Goal: Transaction & Acquisition: Purchase product/service

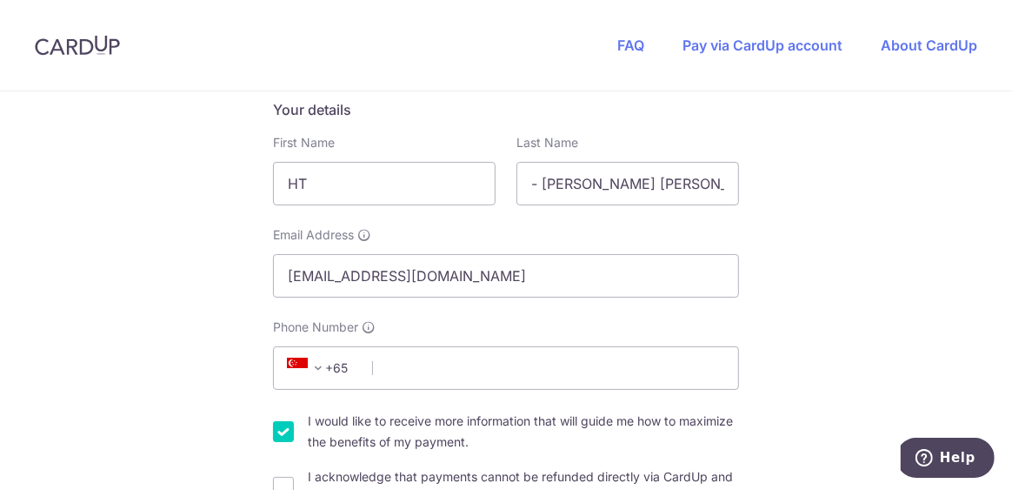
scroll to position [291, 0]
click at [334, 179] on input "HT" at bounding box center [384, 181] width 223 height 43
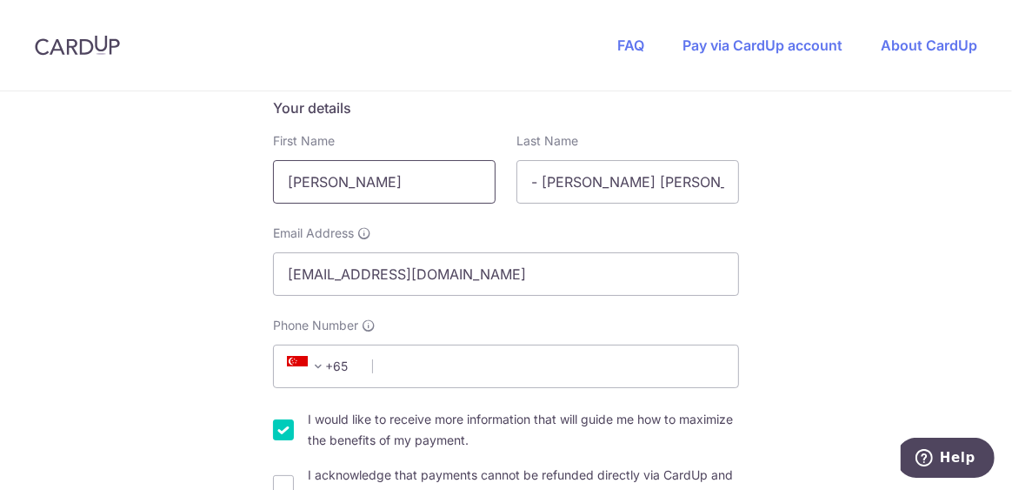
type input "[PERSON_NAME]"
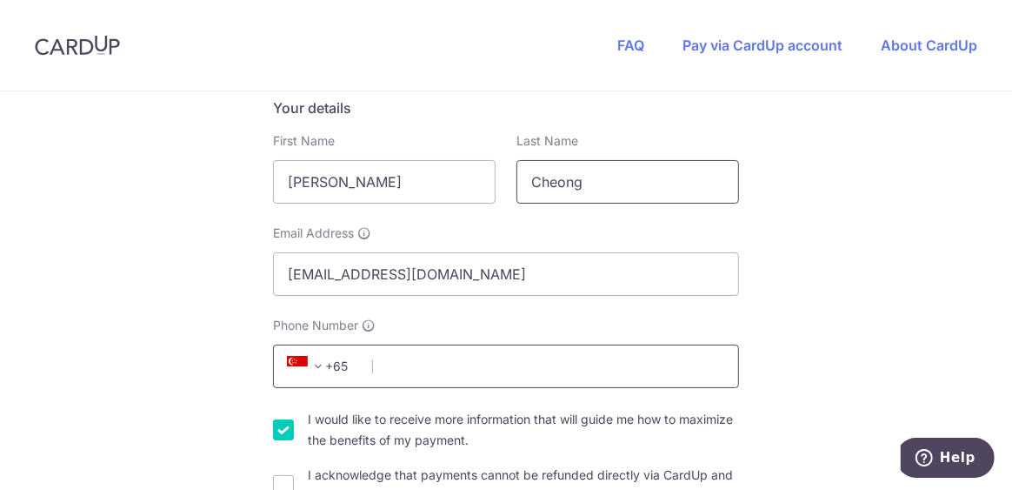
type input "Cheong"
click at [431, 362] on input "Phone Number" at bounding box center [506, 365] width 466 height 43
type input "96214581"
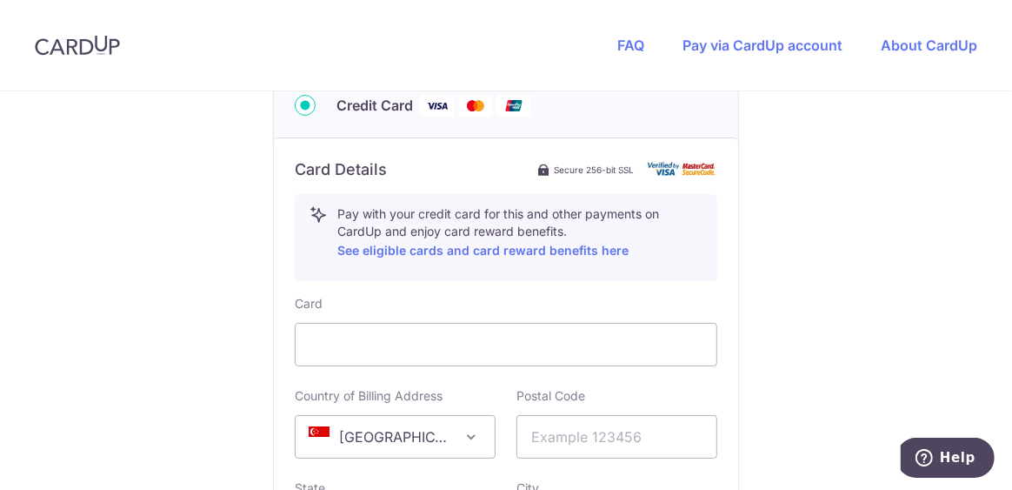
scroll to position [901, 0]
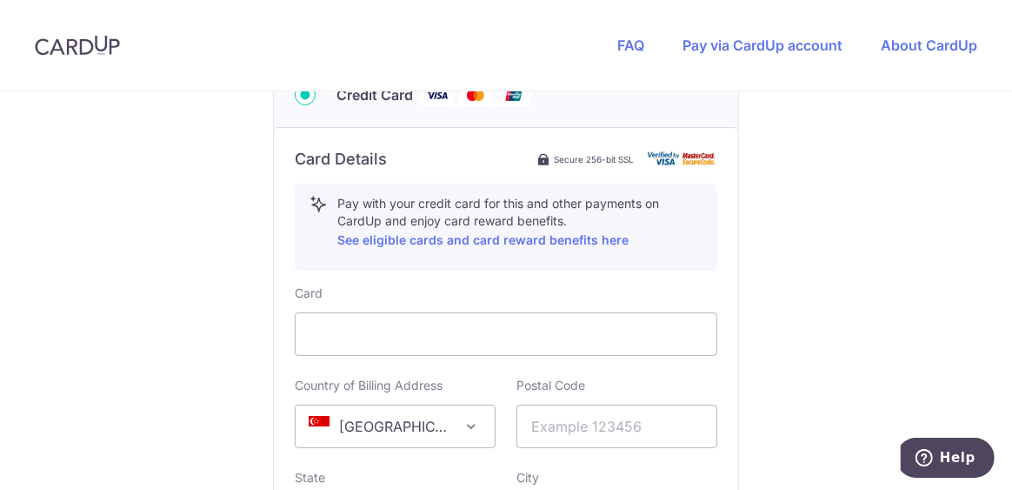
click at [749, 314] on div "You are paying Sureclean Pte Ltd Sureclean Pte Ltd uses CardUp to accept paymen…" at bounding box center [506, 38] width 1012 height 1697
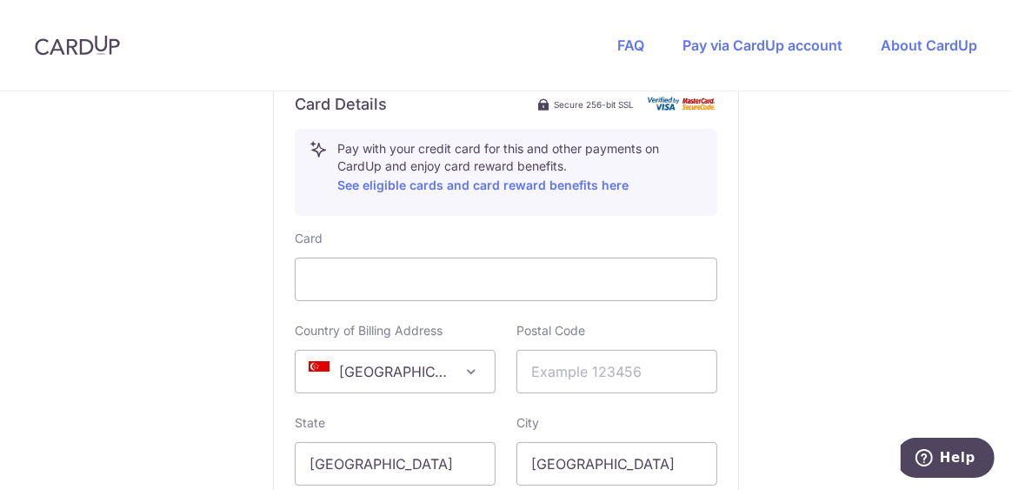
scroll to position [1072, 0]
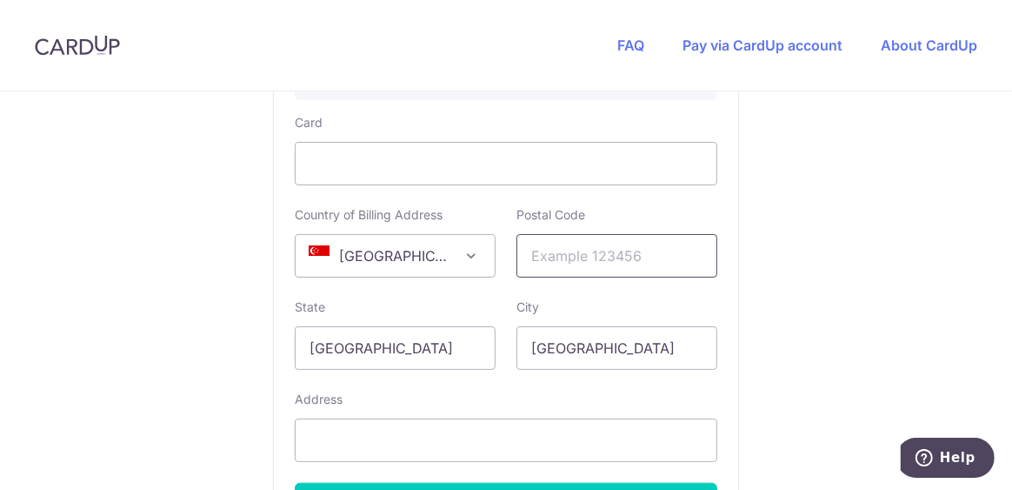
click at [571, 253] on input "text" at bounding box center [617, 255] width 201 height 43
type input "275846"
click at [461, 442] on input "text" at bounding box center [506, 439] width 423 height 43
type input "[STREET_ADDRESS][PERSON_NAME]"
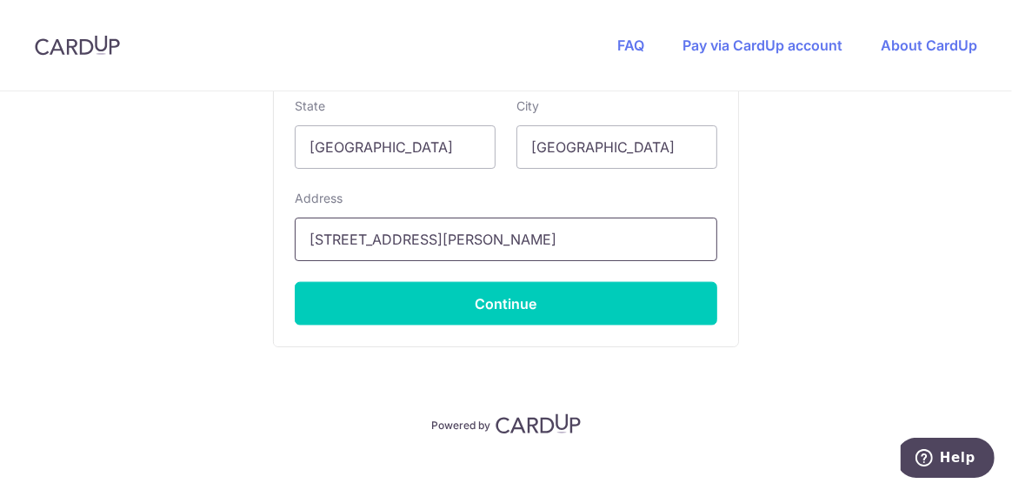
scroll to position [1292, 0]
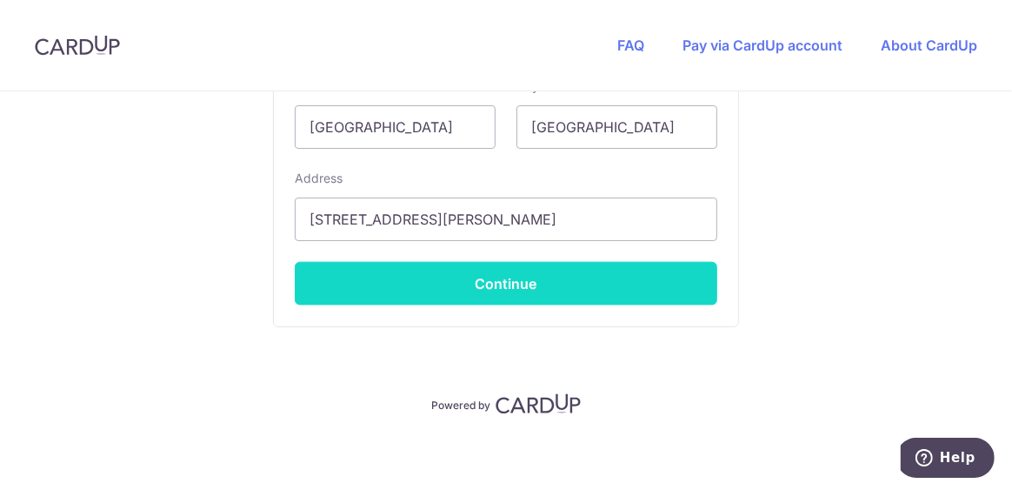
click at [515, 278] on button "Continue" at bounding box center [506, 283] width 423 height 43
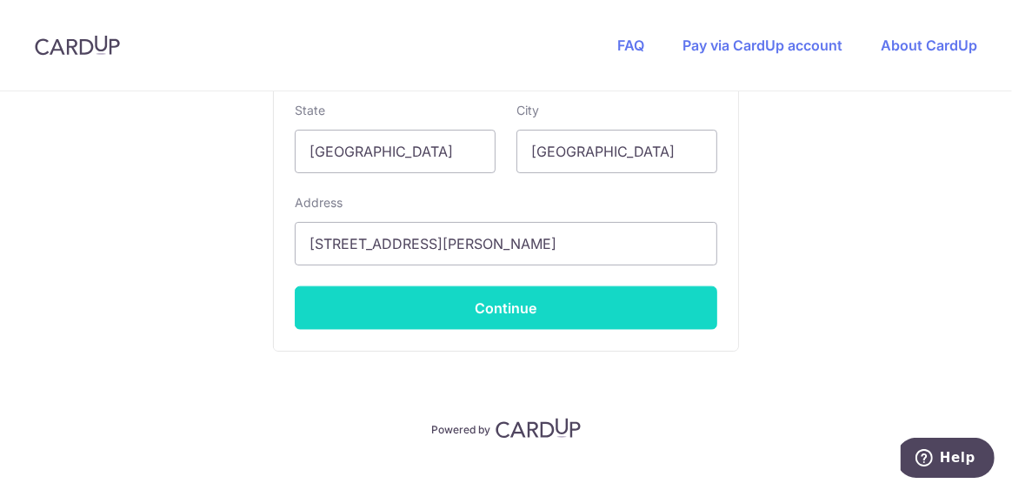
scroll to position [485, 0]
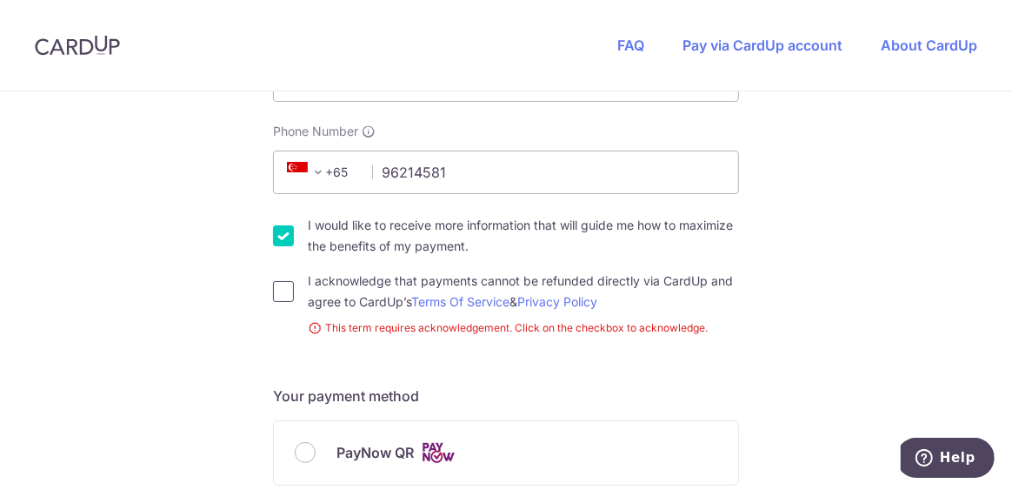
click at [277, 297] on input "I acknowledge that payments cannot be refunded directly via CardUp and agree to…" at bounding box center [283, 291] width 21 height 21
checkbox input "true"
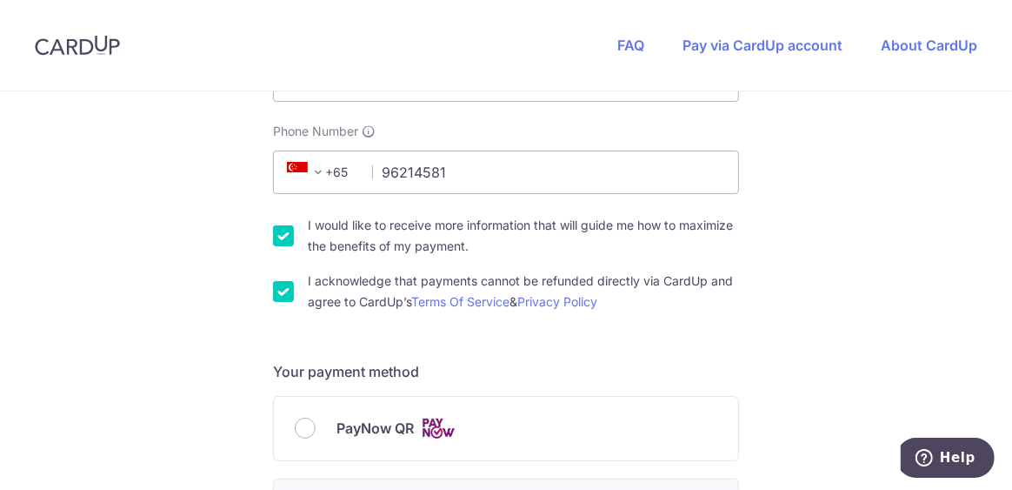
click at [727, 319] on form "Payment details Invoice Amount SGD 335.18 Invoice No 20261125 Your details Firs…" at bounding box center [506, 475] width 466 height 1452
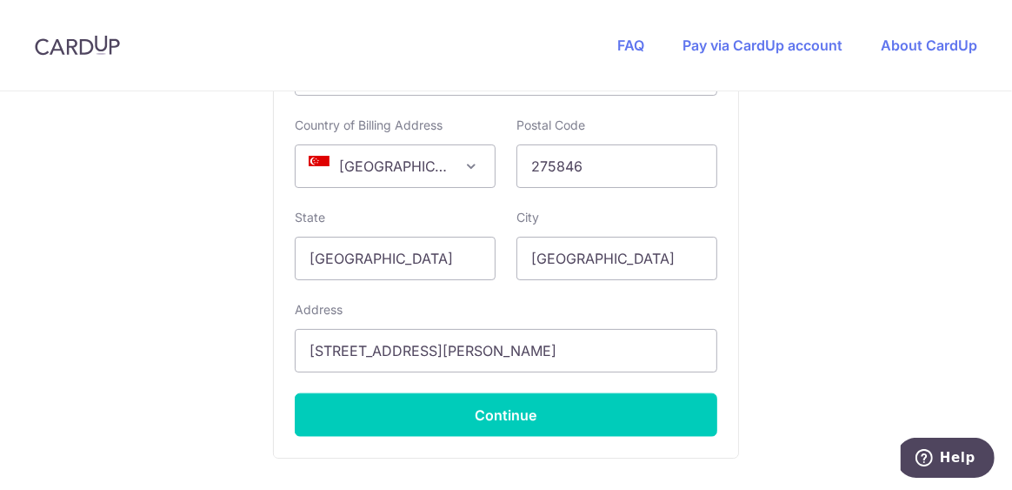
scroll to position [1163, 0]
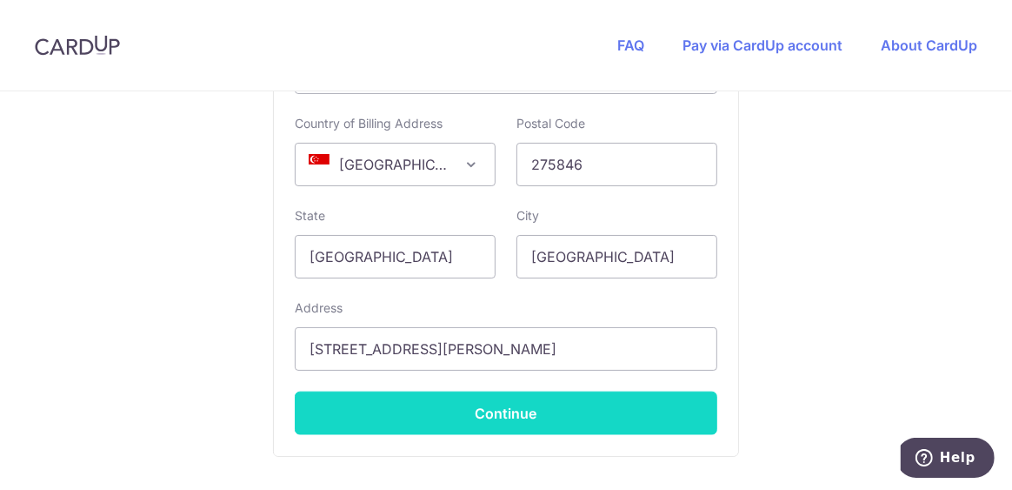
click at [553, 399] on button "Continue" at bounding box center [506, 412] width 423 height 43
type input "**** 6820"
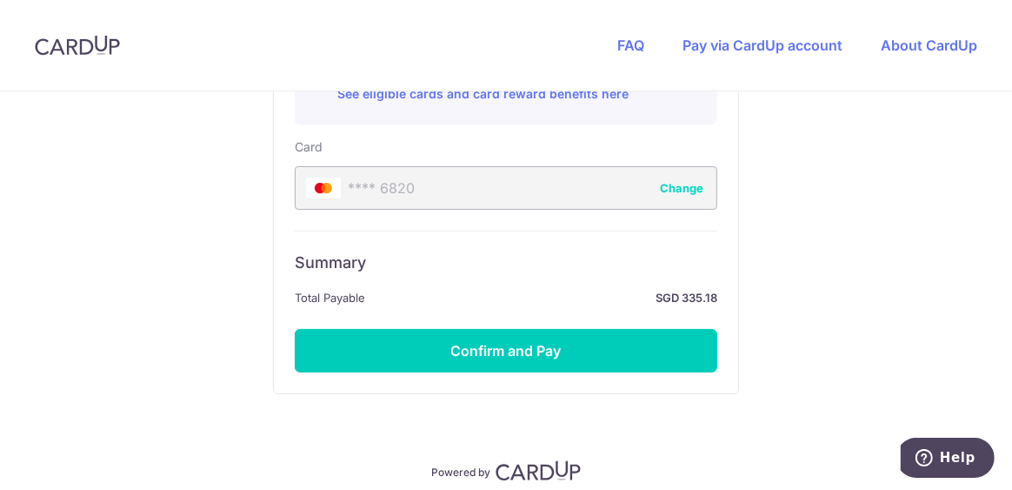
scroll to position [1050, 0]
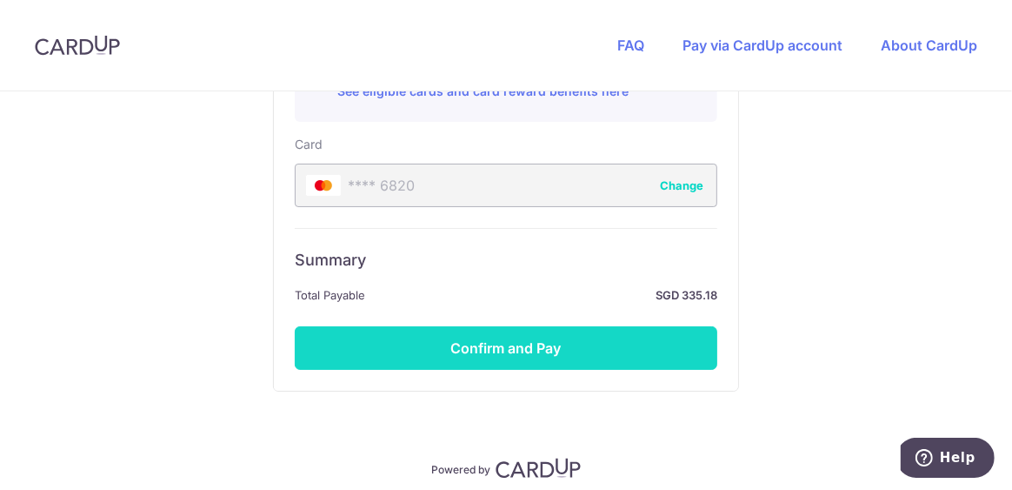
click at [478, 333] on button "Confirm and Pay" at bounding box center [506, 347] width 423 height 43
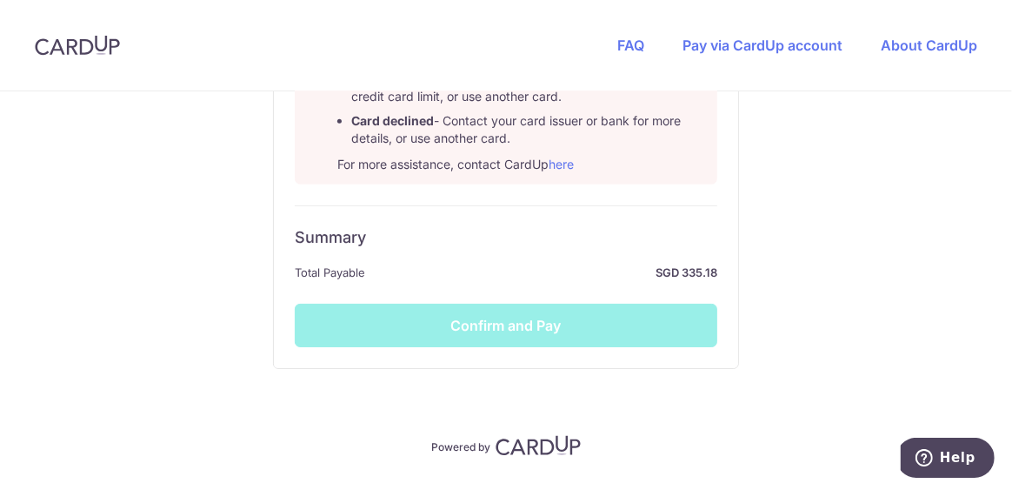
scroll to position [1241, 0]
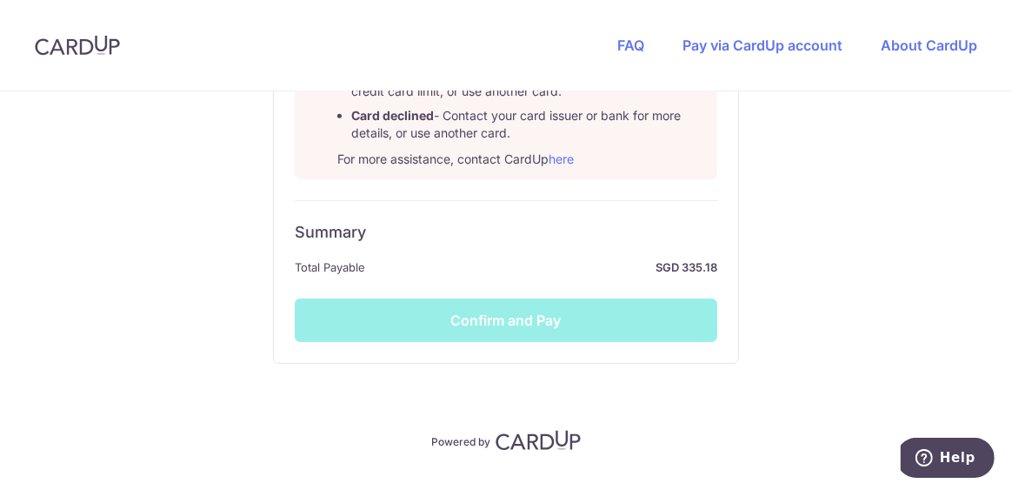
click at [489, 309] on div "Summary Total Payable SGD 335.18 Confirm and Pay" at bounding box center [506, 271] width 423 height 142
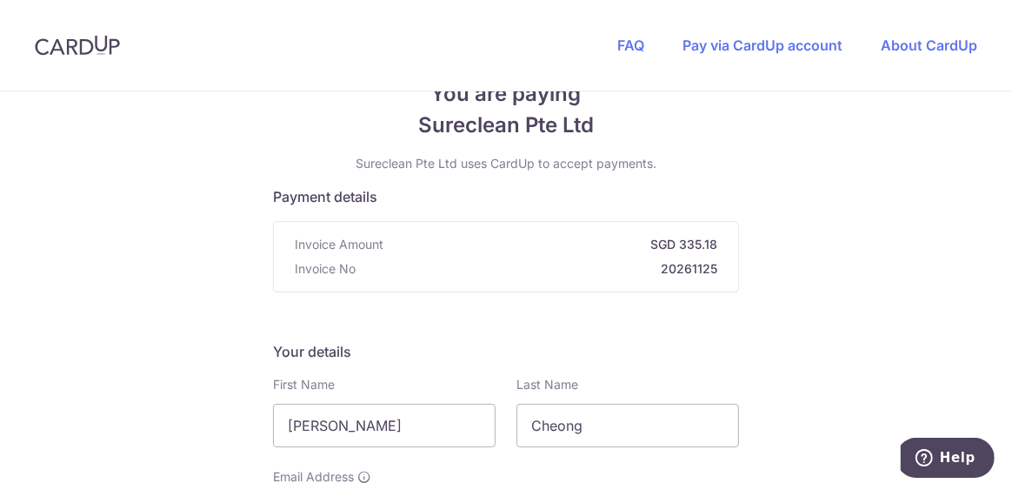
scroll to position [0, 0]
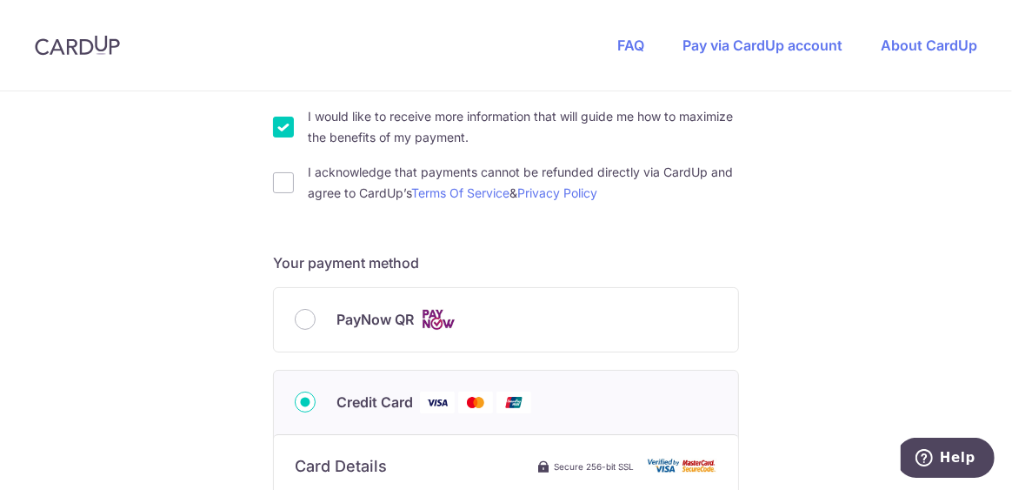
scroll to position [595, 0]
click at [277, 184] on input "I acknowledge that payments cannot be refunded directly via CardUp and agree to…" at bounding box center [283, 181] width 21 height 21
checkbox input "true"
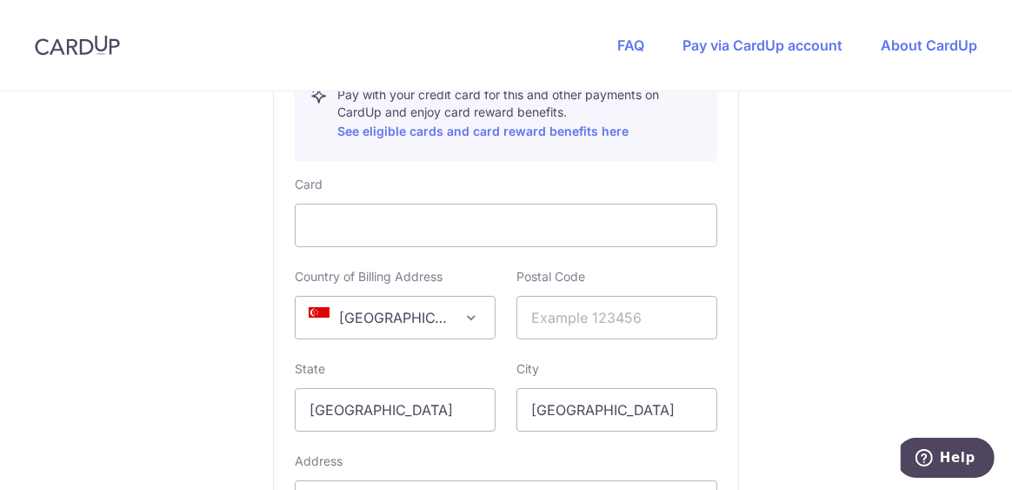
scroll to position [1012, 0]
click at [606, 318] on input "text" at bounding box center [617, 314] width 201 height 43
type input "275846"
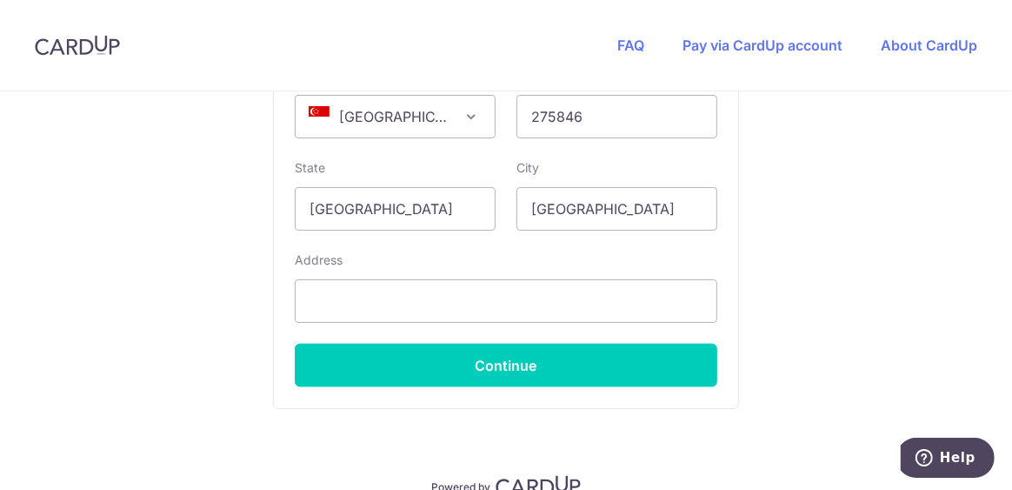
scroll to position [1212, 0]
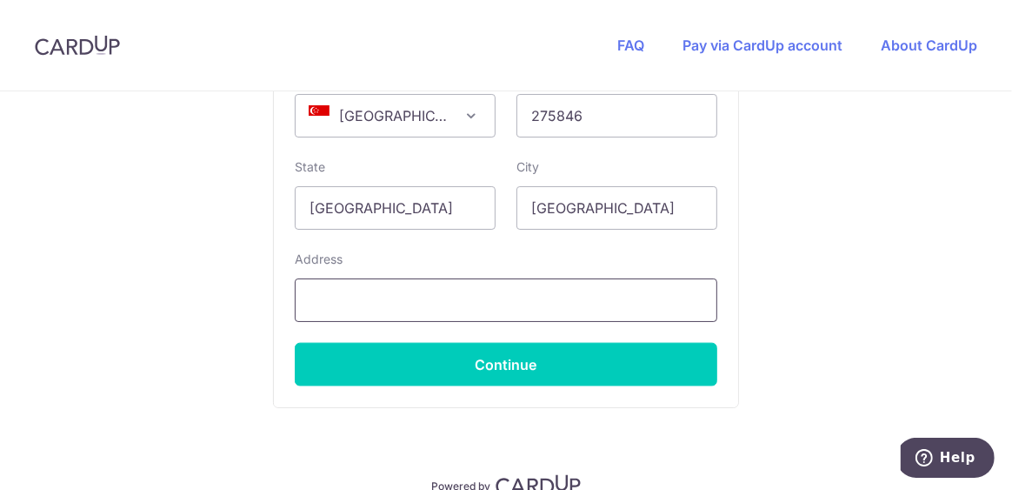
click at [331, 298] on input "text" at bounding box center [506, 299] width 423 height 43
type input "[STREET_ADDRESS][PERSON_NAME]"
type input "96214581"
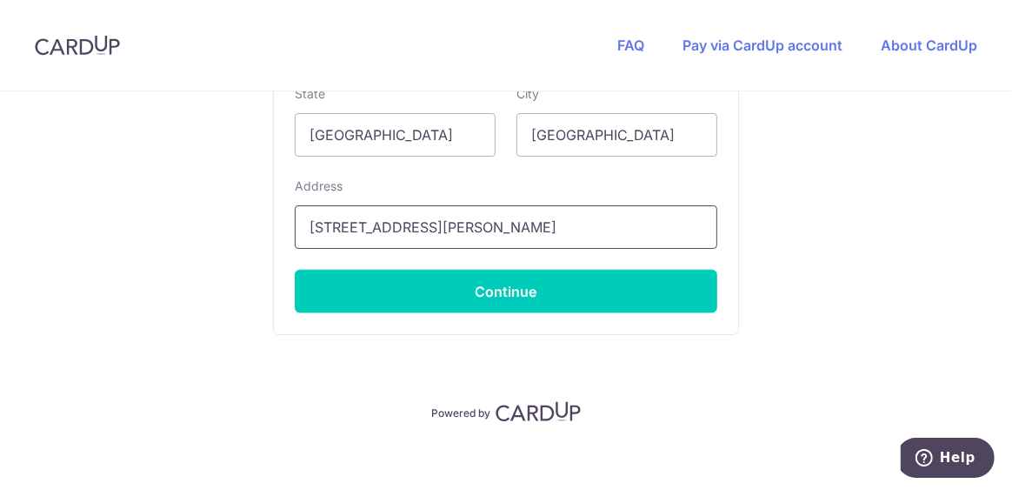
scroll to position [1293, 0]
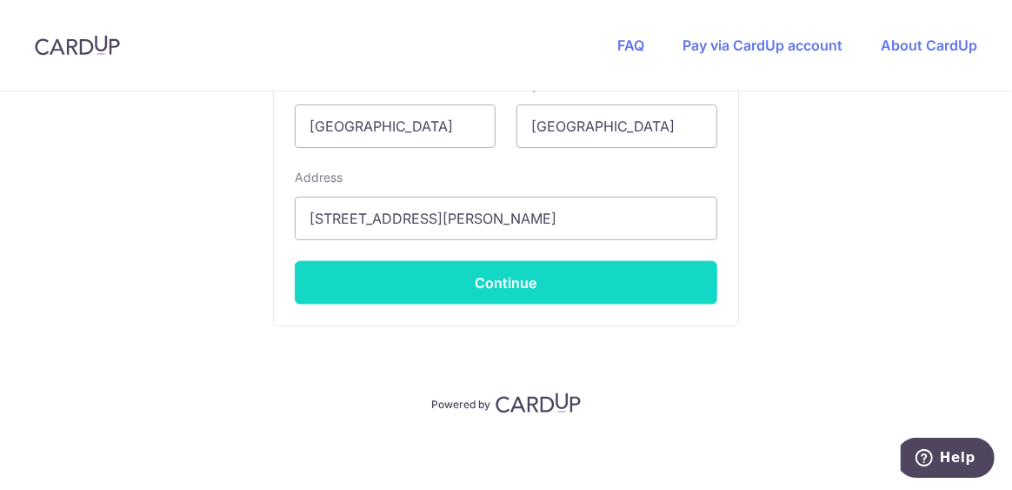
click at [507, 272] on button "Continue" at bounding box center [506, 282] width 423 height 43
type input "**** 6820"
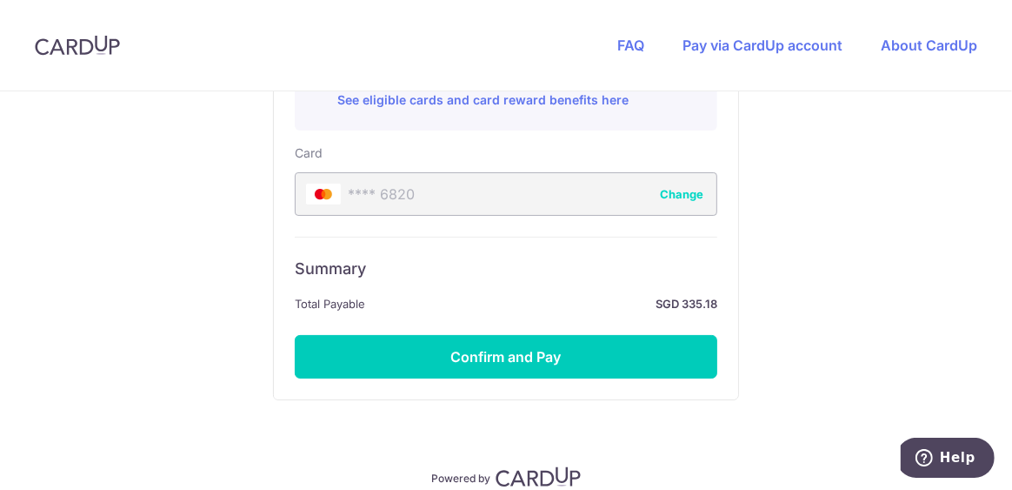
scroll to position [1042, 0]
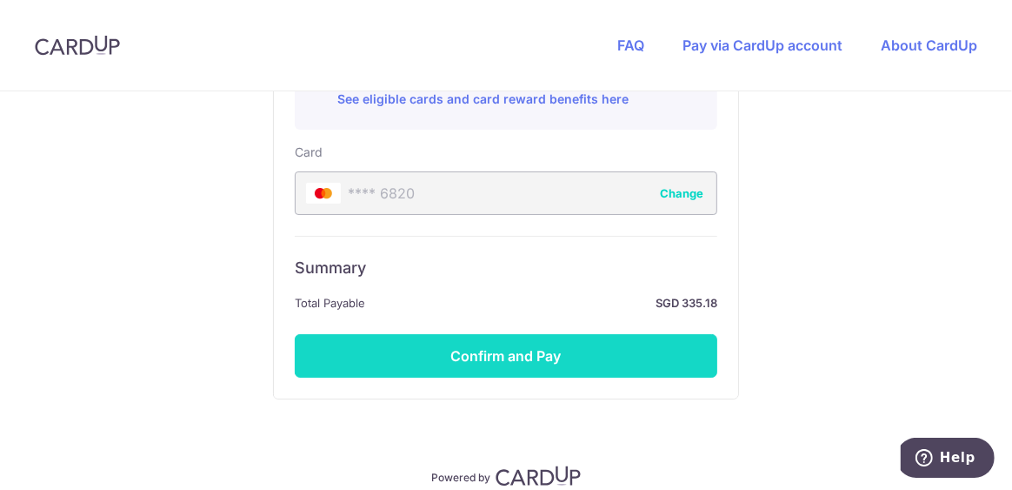
click at [571, 351] on button "Confirm and Pay" at bounding box center [506, 355] width 423 height 43
